Goal: Find specific page/section: Find specific page/section

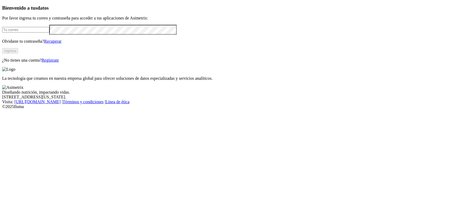
type input "[PERSON_NAME][EMAIL_ADDRESS][DOMAIN_NAME]"
click at [18, 54] on button "Ingresa" at bounding box center [10, 51] width 16 height 6
